Goal: Information Seeking & Learning: Learn about a topic

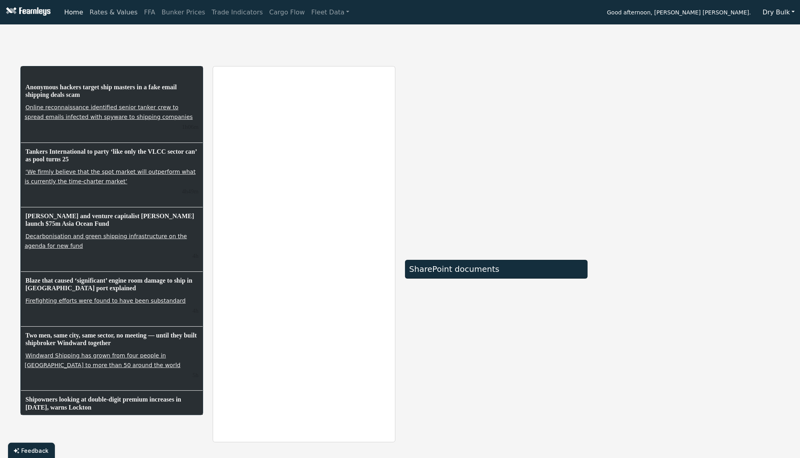
click at [114, 14] on link "Rates & Values" at bounding box center [114, 12] width 55 height 16
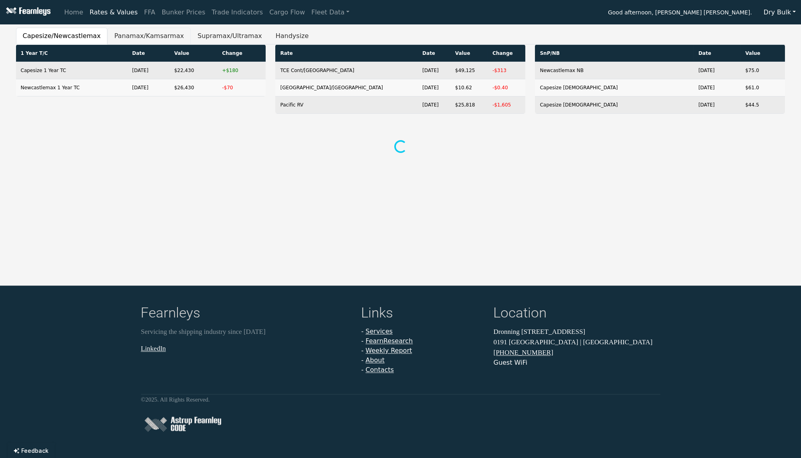
click at [117, 36] on button "Panamax/Kamsarmax" at bounding box center [148, 36] width 83 height 17
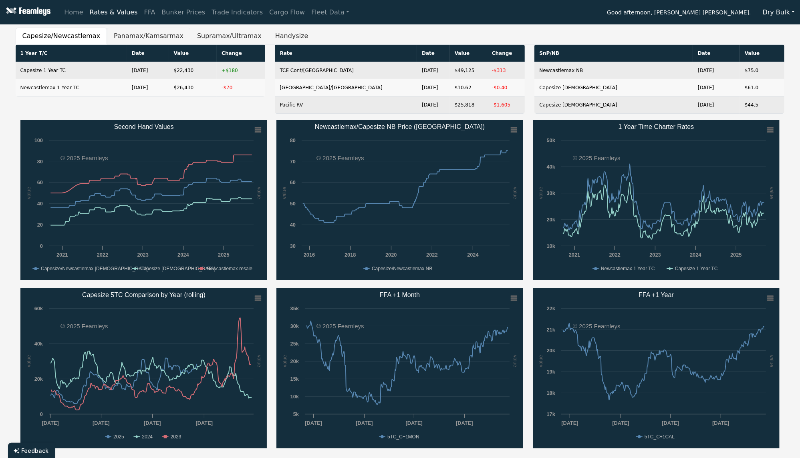
click at [127, 37] on button "Panamax/Kamsarmax" at bounding box center [148, 36] width 83 height 17
